Goal: Task Accomplishment & Management: Manage account settings

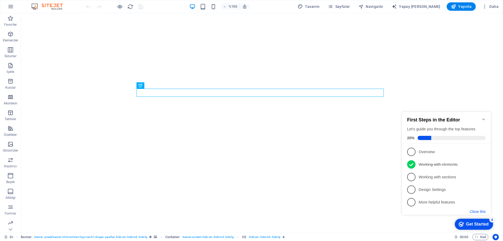
click at [478, 211] on button "Close this" at bounding box center [478, 211] width 16 height 4
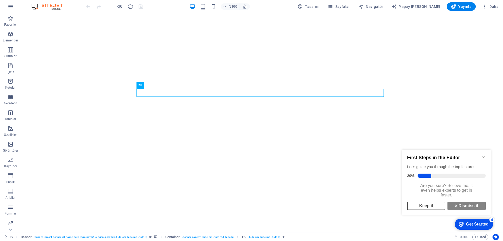
click at [424, 207] on link "Keep it" at bounding box center [426, 205] width 38 height 8
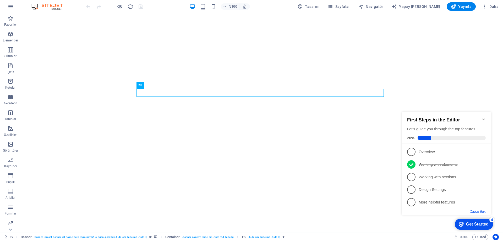
click at [480, 210] on button "Close this" at bounding box center [478, 211] width 16 height 4
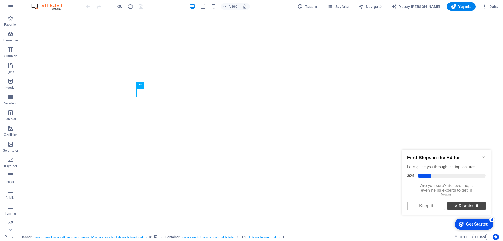
click at [469, 208] on link "× Dismiss it" at bounding box center [466, 205] width 38 height 8
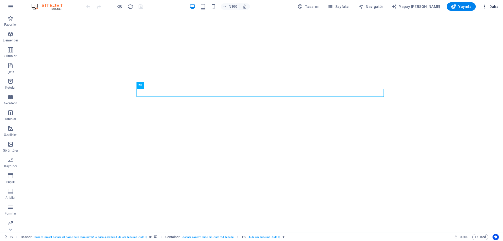
click at [485, 7] on icon "button" at bounding box center [484, 6] width 5 height 5
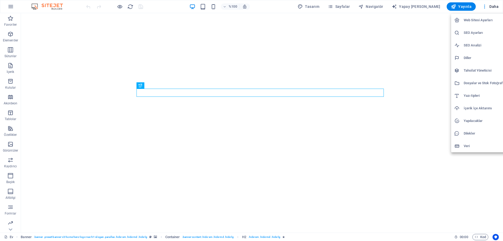
click at [467, 20] on font "Web Sitesi Ayarları" at bounding box center [478, 20] width 29 height 4
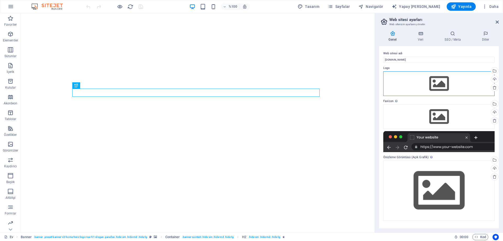
click at [442, 84] on div "Dosyaları buraya sürükleyin, dosyaları seçmek için tıklayın veya Dosyalar'dan v…" at bounding box center [438, 83] width 111 height 25
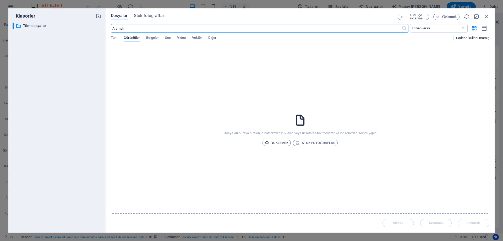
click at [280, 142] on font "Yüklemek" at bounding box center [279, 143] width 17 height 4
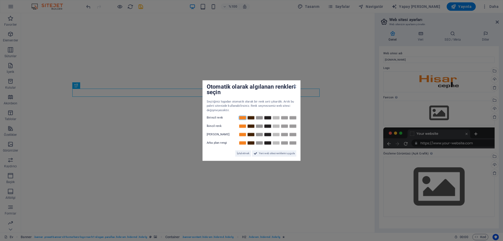
click at [242, 118] on link at bounding box center [243, 118] width 8 height 4
click at [267, 127] on link at bounding box center [268, 126] width 8 height 4
click at [282, 154] on font "Yeni web sitesi renklerini uygula" at bounding box center [277, 153] width 36 height 3
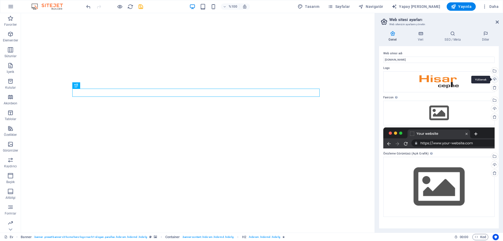
click at [495, 79] on div "Yüklemek" at bounding box center [494, 80] width 8 height 8
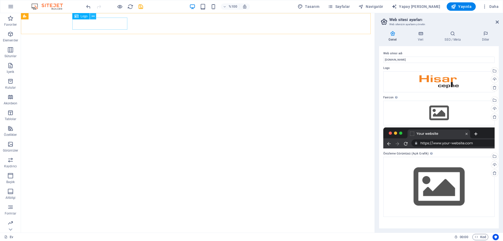
click at [93, 15] on icon at bounding box center [93, 17] width 3 height 6
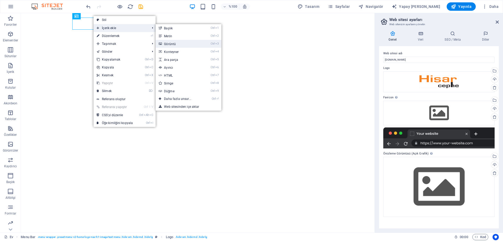
click at [176, 44] on link "Ctrl 3 Görüntü" at bounding box center [179, 44] width 46 height 8
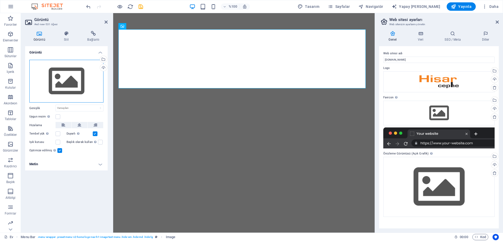
click at [66, 82] on div "Dosyaları buraya sürükleyin, dosyaları seçmek için tıklayın veya Dosyalar'dan v…" at bounding box center [66, 81] width 74 height 43
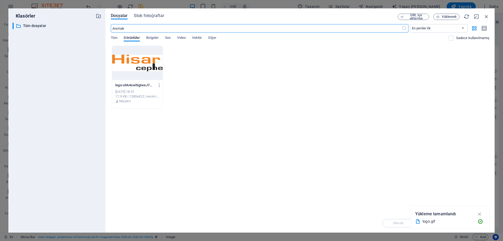
click at [135, 61] on div at bounding box center [137, 63] width 51 height 34
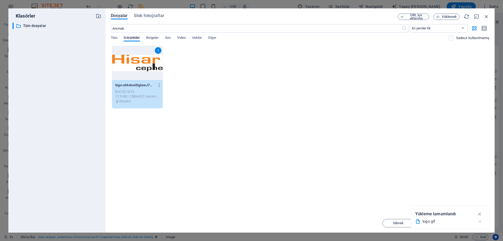
click at [481, 222] on icon "button" at bounding box center [480, 221] width 6 height 5
click at [468, 223] on font "Sokmak" at bounding box center [473, 223] width 13 height 4
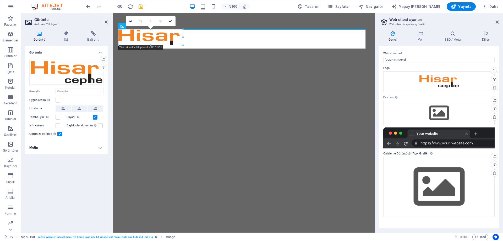
drag, startPoint x: 366, startPoint y: 111, endPoint x: 167, endPoint y: 32, distance: 214.4
type input "182"
select select "px"
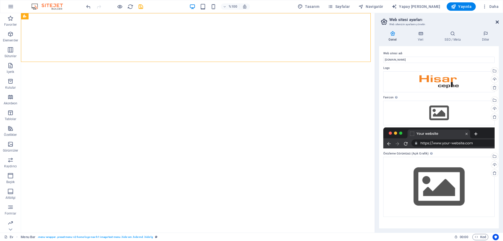
click at [498, 21] on icon at bounding box center [497, 22] width 3 height 4
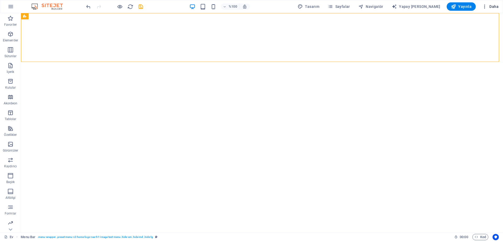
click at [494, 6] on font "Daha" at bounding box center [493, 6] width 9 height 4
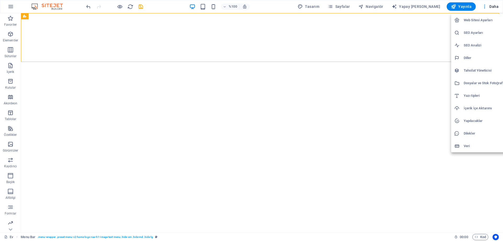
click at [465, 57] on font "Diller" at bounding box center [468, 58] width 8 height 4
select select "41"
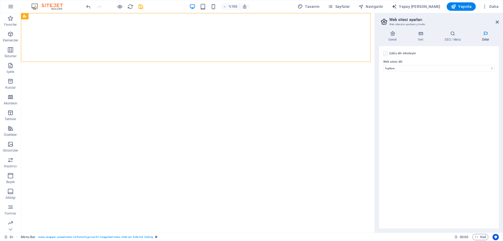
click at [386, 53] on label at bounding box center [385, 53] width 5 height 5
click at [0, 0] on input "Çoklu dili etkinleştir Çoklu dili devre dışı bırakmak için yalnızca bir dil kal…" at bounding box center [0, 0] width 0 height 0
select select
click at [410, 92] on select "Abhazca Uzaktan Afrikaans Akan Arnavut Amharca Arapça Aragonca Ermeni Assamca A…" at bounding box center [438, 93] width 87 height 6
click at [385, 52] on label at bounding box center [385, 53] width 5 height 5
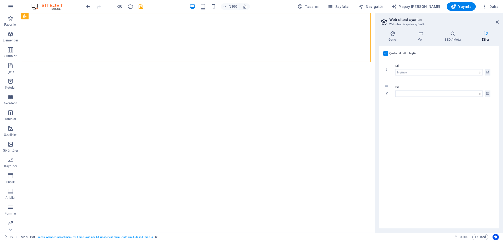
click at [0, 0] on input "Çoklu dili etkinleştir Çoklu dili devre dışı bırakmak için yalnızca bir dil kal…" at bounding box center [0, 0] width 0 height 0
click at [404, 69] on select "Abhazca Uzaktan Afrikaans Akan Arnavut Amharca Arapça Aragonca Ermeni Assamca A…" at bounding box center [438, 68] width 111 height 6
select select "165"
click at [383, 65] on select "Abhazca Uzaktan Afrikaans Akan Arnavut Amharca Arapça Aragonca Ermeni Assamca A…" at bounding box center [438, 68] width 111 height 6
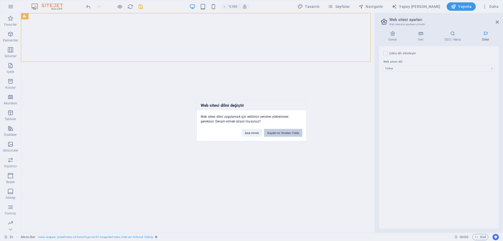
click at [288, 132] on font "Kaydet ve Yeniden Yükle" at bounding box center [283, 132] width 32 height 3
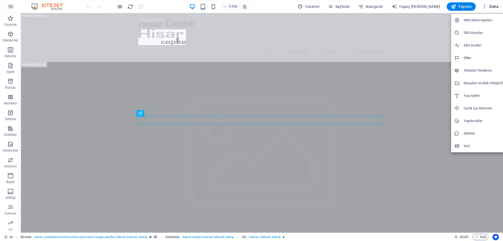
click at [0, 0] on font "Diller" at bounding box center [0, 0] width 0 height 0
select select "165"
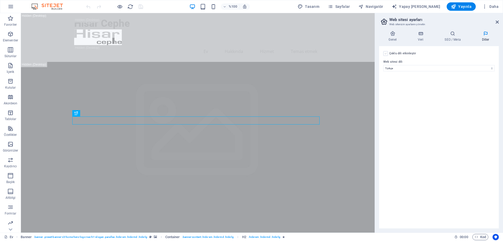
click at [0, 0] on input "Çoklu dili etkinleştir To disable multilanguage delete all languages until only…" at bounding box center [0, 0] width 0 height 0
select select "41"
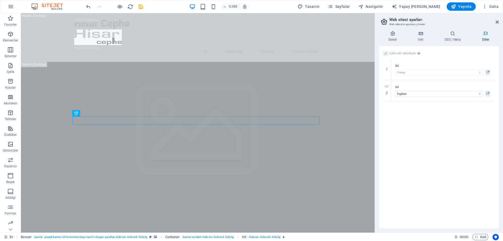
select select "134"
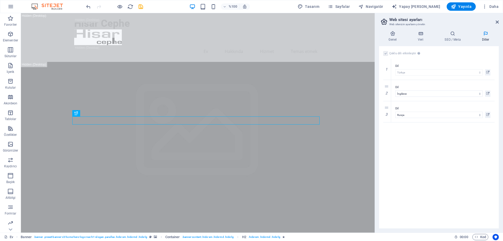
click at [422, 35] on icon at bounding box center [420, 33] width 25 height 5
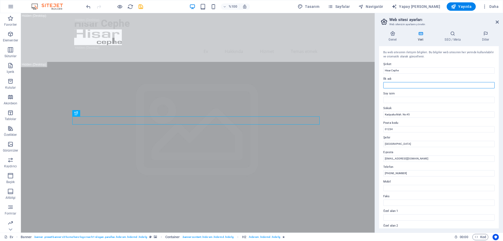
click at [0, 0] on input "Soy isim" at bounding box center [0, 0] width 0 height 0
type input "Hisar"
click at [0, 0] on input "Soy isim" at bounding box center [0, 0] width 0 height 0
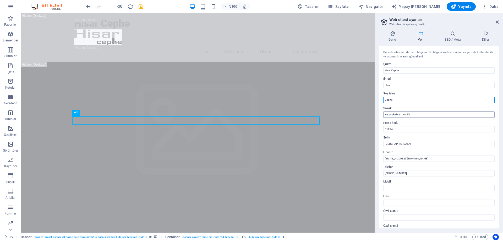
type input "Cephe"
click at [0, 0] on input "Karşıyaka Mah. No:45" at bounding box center [0, 0] width 0 height 0
drag, startPoint x: 422, startPoint y: 114, endPoint x: 378, endPoint y: 113, distance: 44.3
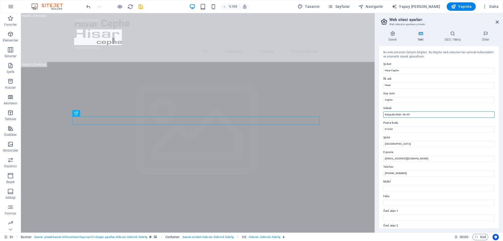
paste input "Söğütlü Mahalles"
type input "Söğütlü Mahalles"
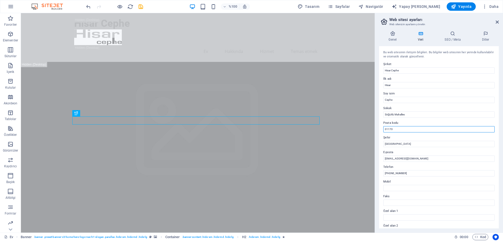
type input "01170"
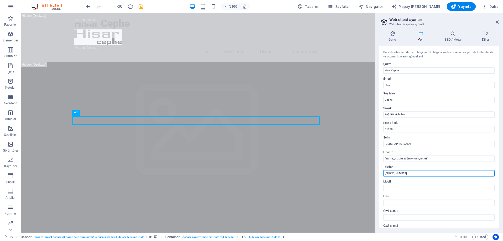
drag, startPoint x: 391, startPoint y: 173, endPoint x: 425, endPoint y: 171, distance: 34.2
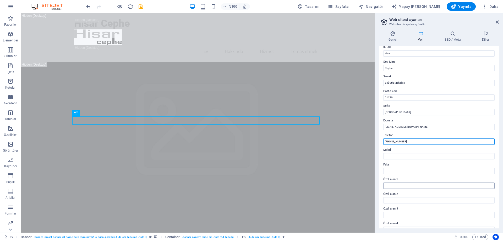
scroll to position [52, 0]
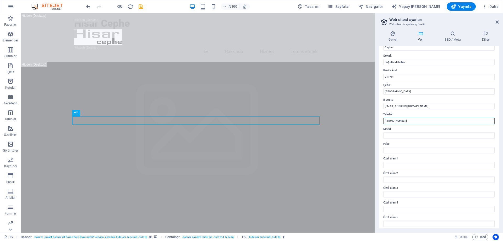
drag, startPoint x: 432, startPoint y: 136, endPoint x: 373, endPoint y: 123, distance: 60.6
type input "+90 5335659225"
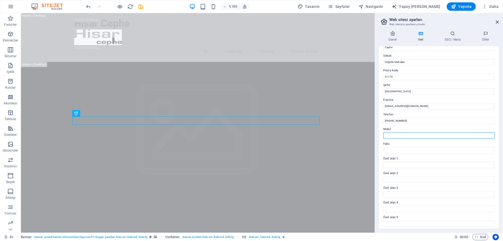
click at [0, 0] on input "Mobil" at bounding box center [0, 0] width 0 height 0
paste input "+90 5335659225"
type input "+90 5335659225"
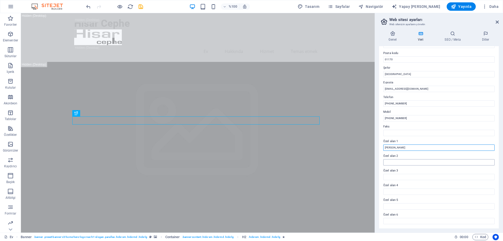
type input "Cam Balkon"
click at [396, 163] on input "Özel alan 2" at bounding box center [438, 162] width 111 height 6
type input "Pergole"
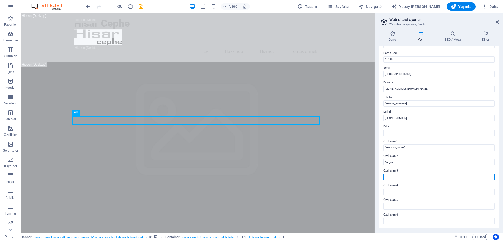
click at [401, 175] on input "Özel alan 3" at bounding box center [438, 177] width 111 height 6
type input "Bioiklimlendirme"
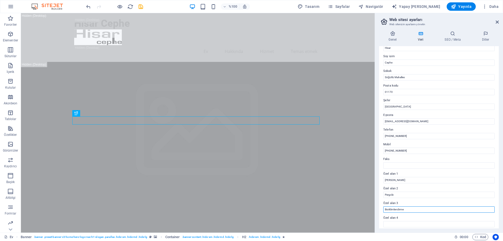
scroll to position [17, 0]
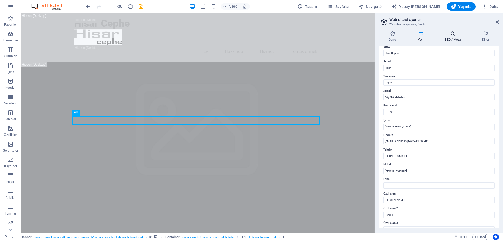
click at [0, 0] on h4 "SEO / Meta" at bounding box center [0, 0] width 0 height 0
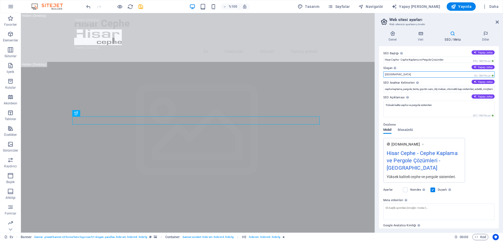
type input "U"
type input "En iyi çözümler ve fiyatlarla"
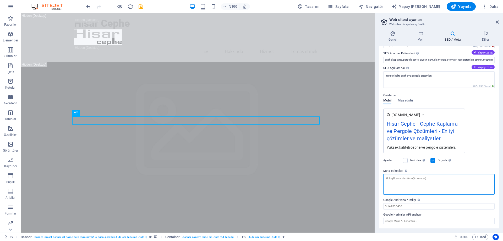
type textarea "pergole,tente,cambalkon,cephekaplama"
click at [428, 221] on body "Hisar Cephe Ev Favoriler Elementler Sütunlar İçerik Kutular Akordeon Tablolar Ö…" at bounding box center [251, 120] width 503 height 241
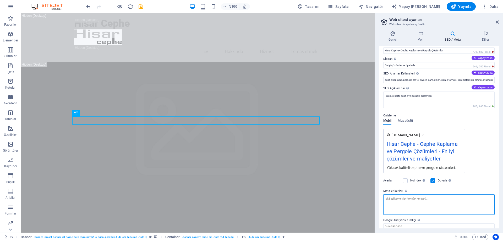
scroll to position [0, 0]
